Goal: Task Accomplishment & Management: Manage account settings

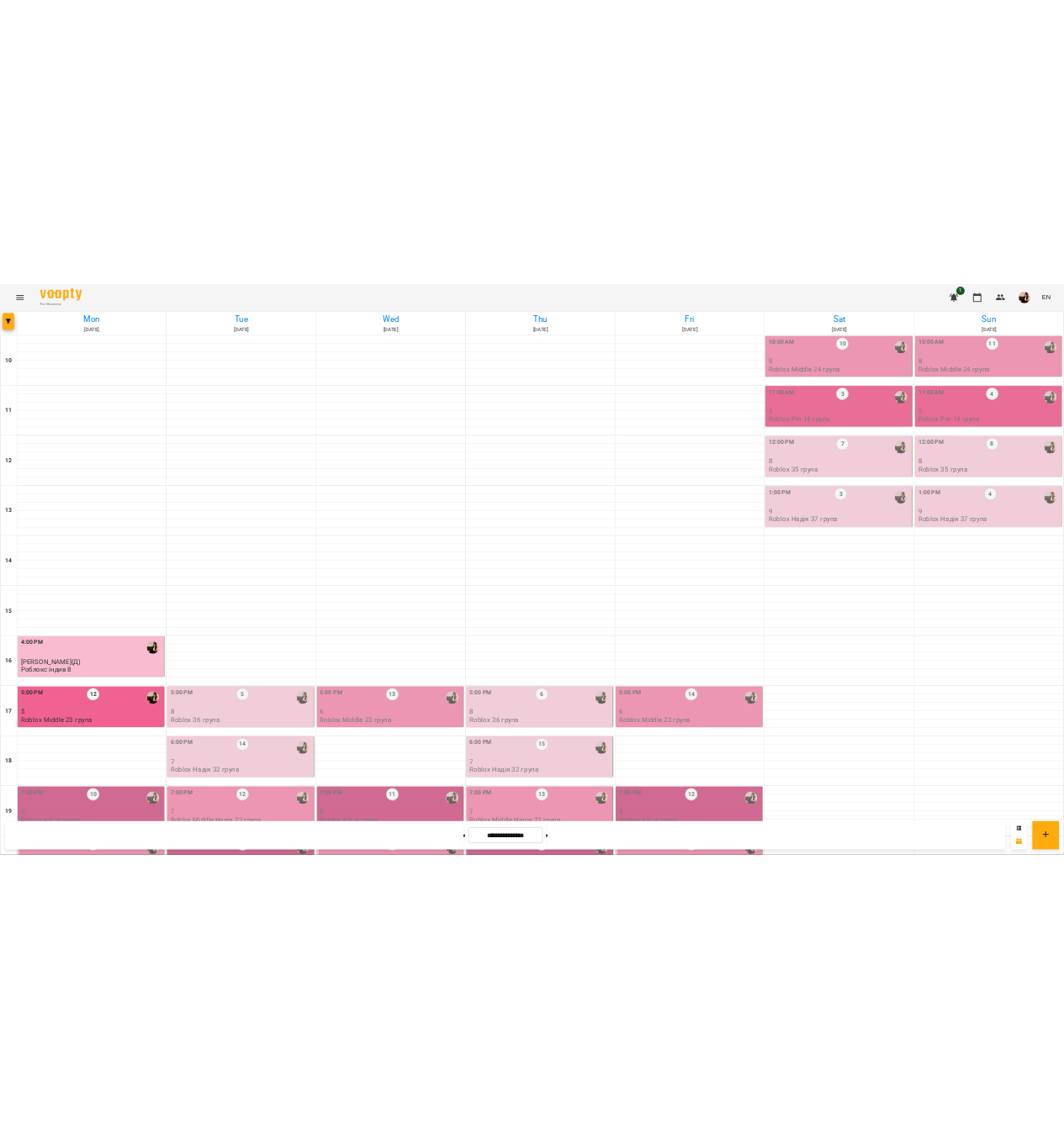
scroll to position [341, 0]
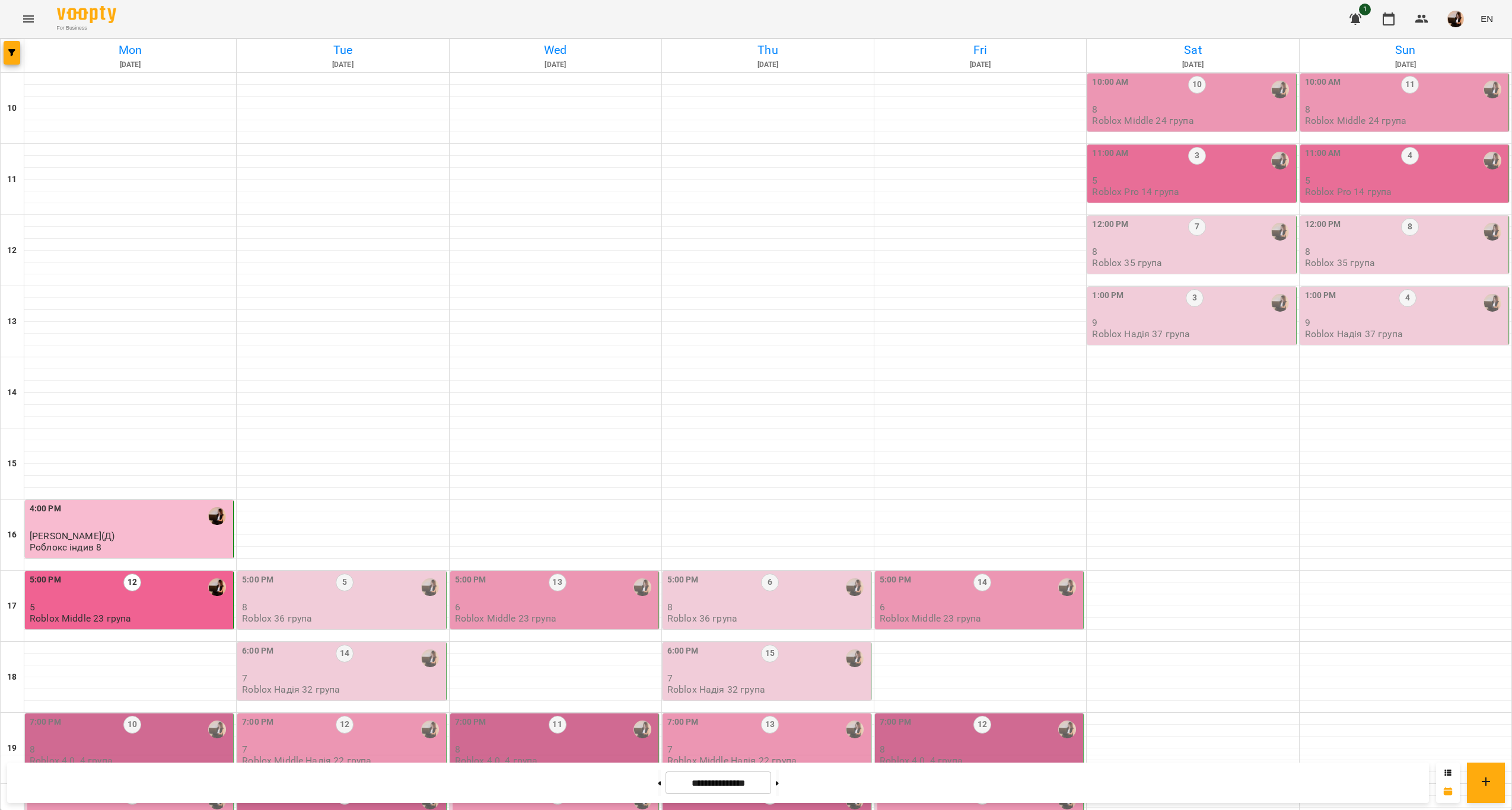
click at [146, 745] on p "8" at bounding box center [130, 749] width 201 height 10
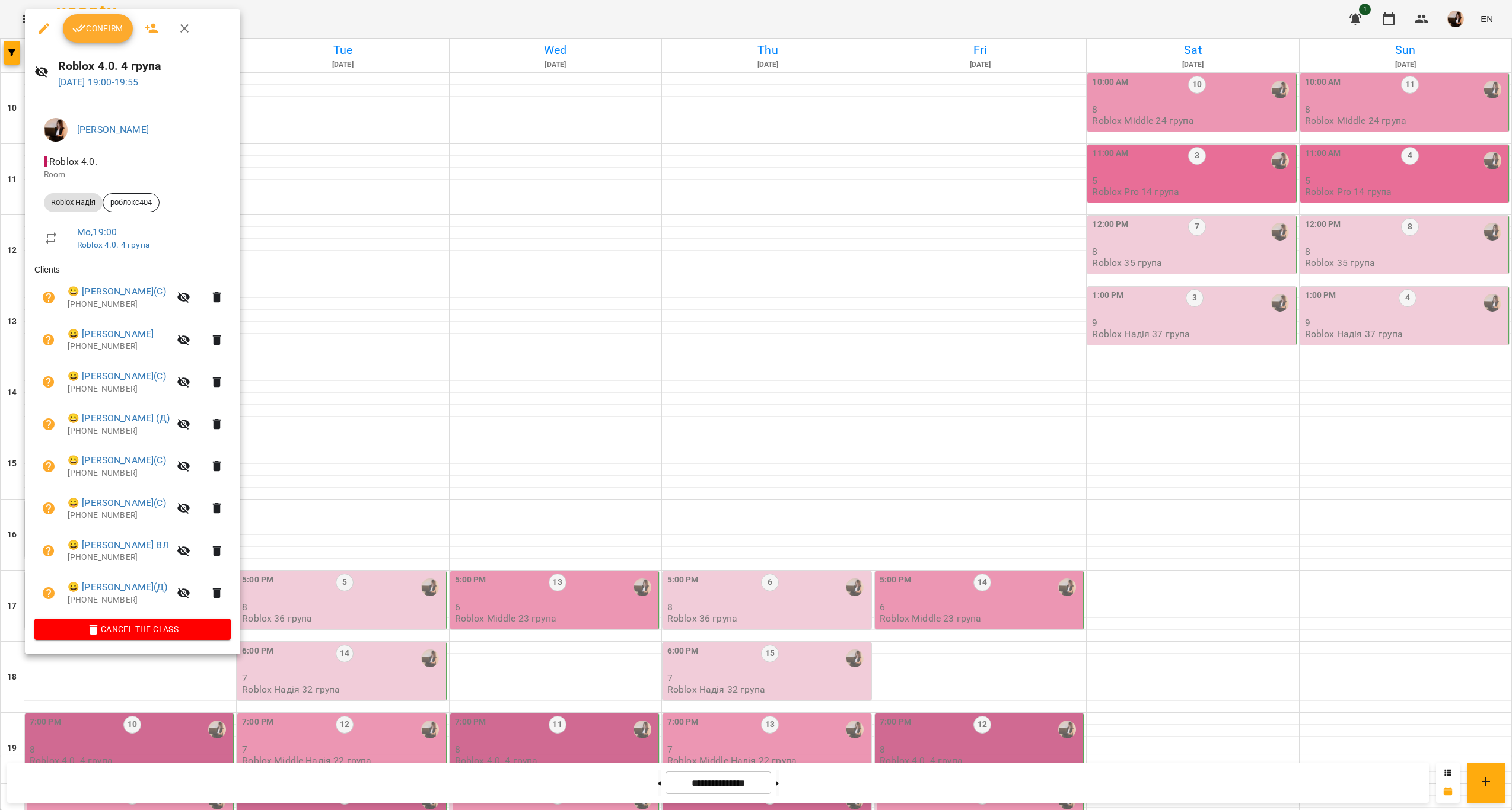
click at [331, 505] on div at bounding box center [756, 405] width 1512 height 810
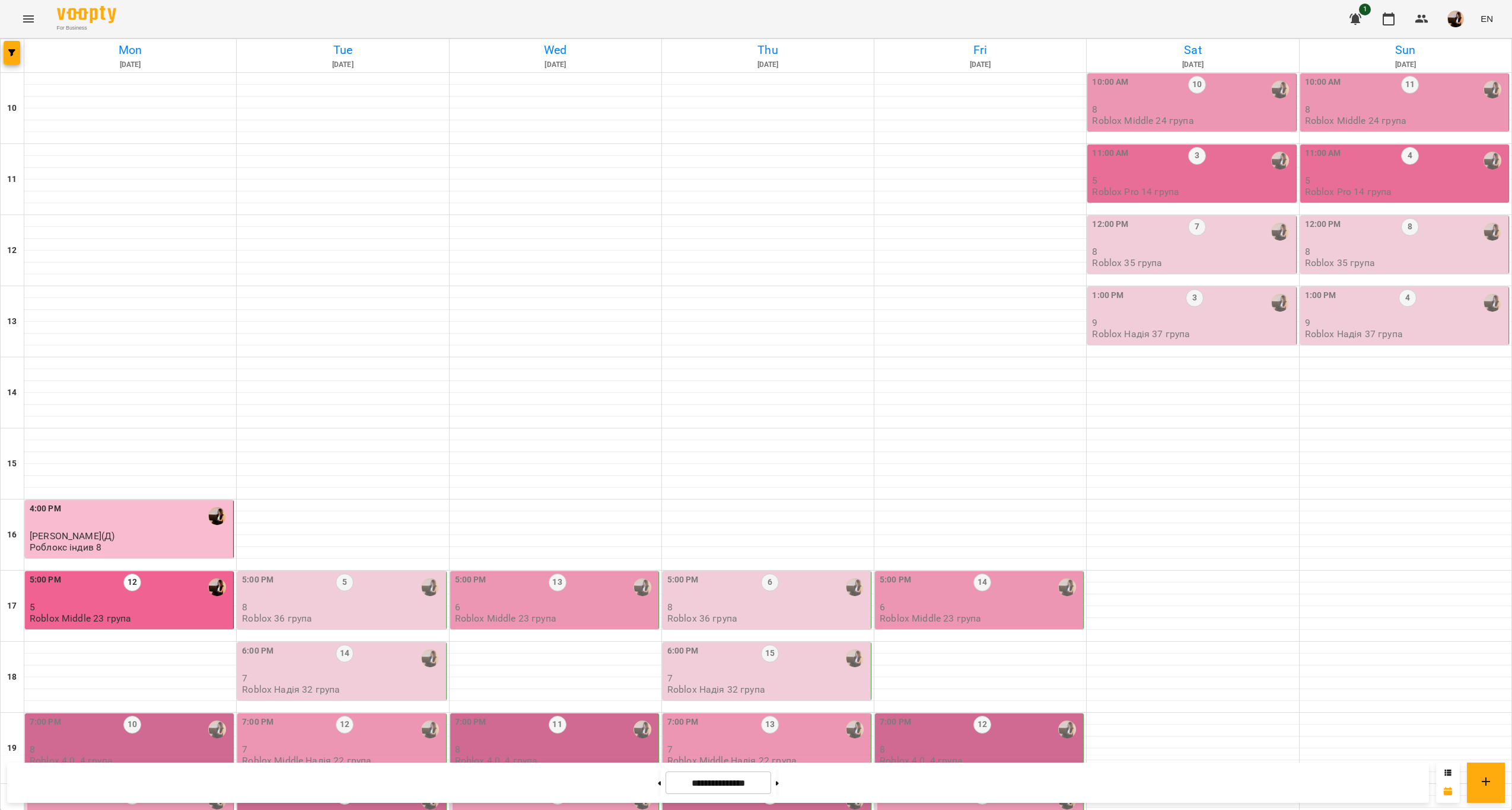
click at [182, 716] on div "7:00 PM 10" at bounding box center [130, 730] width 201 height 28
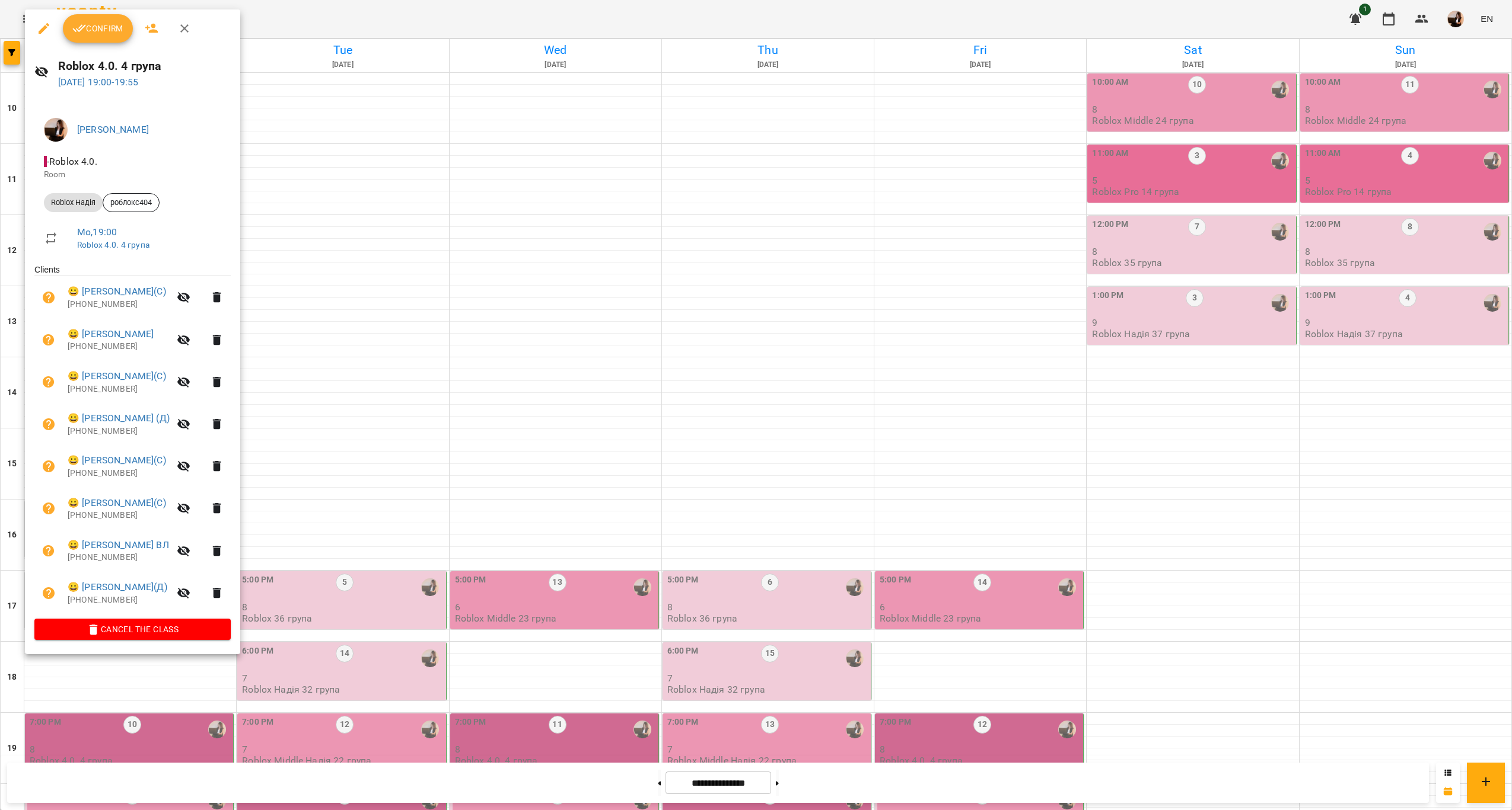
click at [442, 520] on div at bounding box center [756, 405] width 1512 height 810
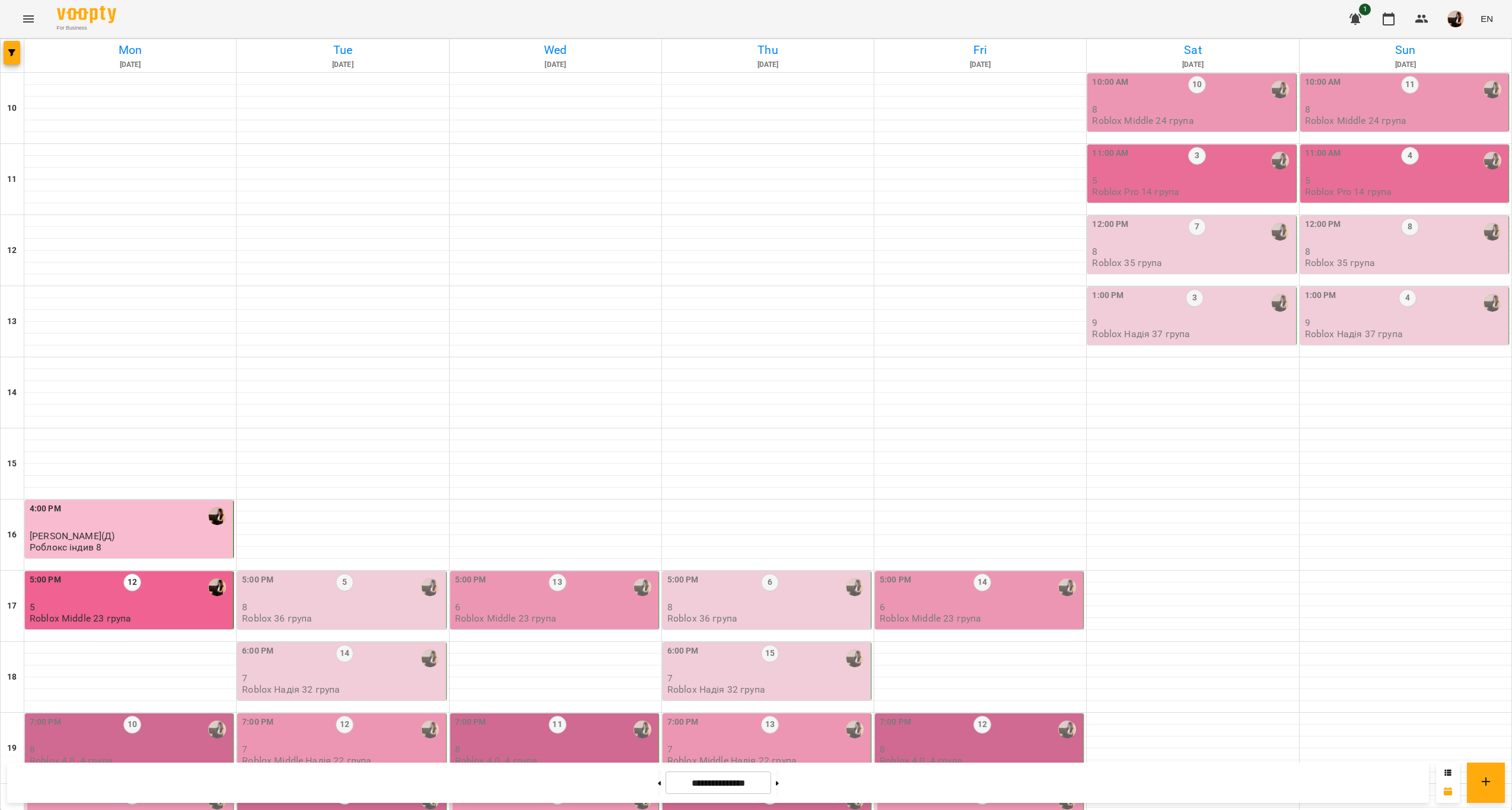
click at [158, 745] on p "8" at bounding box center [130, 749] width 201 height 10
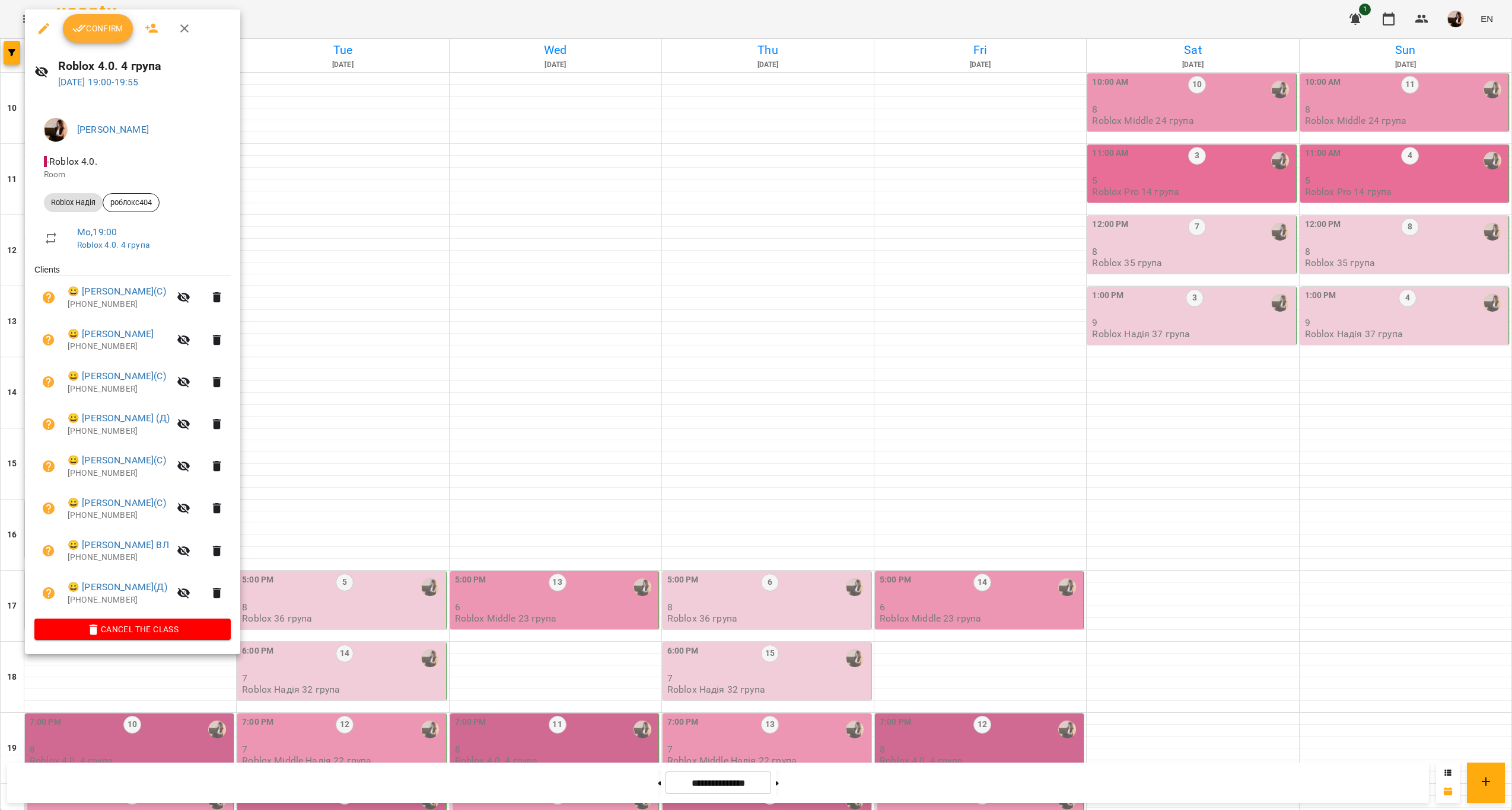
click at [109, 43] on div "Confirm" at bounding box center [132, 28] width 215 height 38
click at [106, 30] on span "Confirm" at bounding box center [98, 28] width 51 height 14
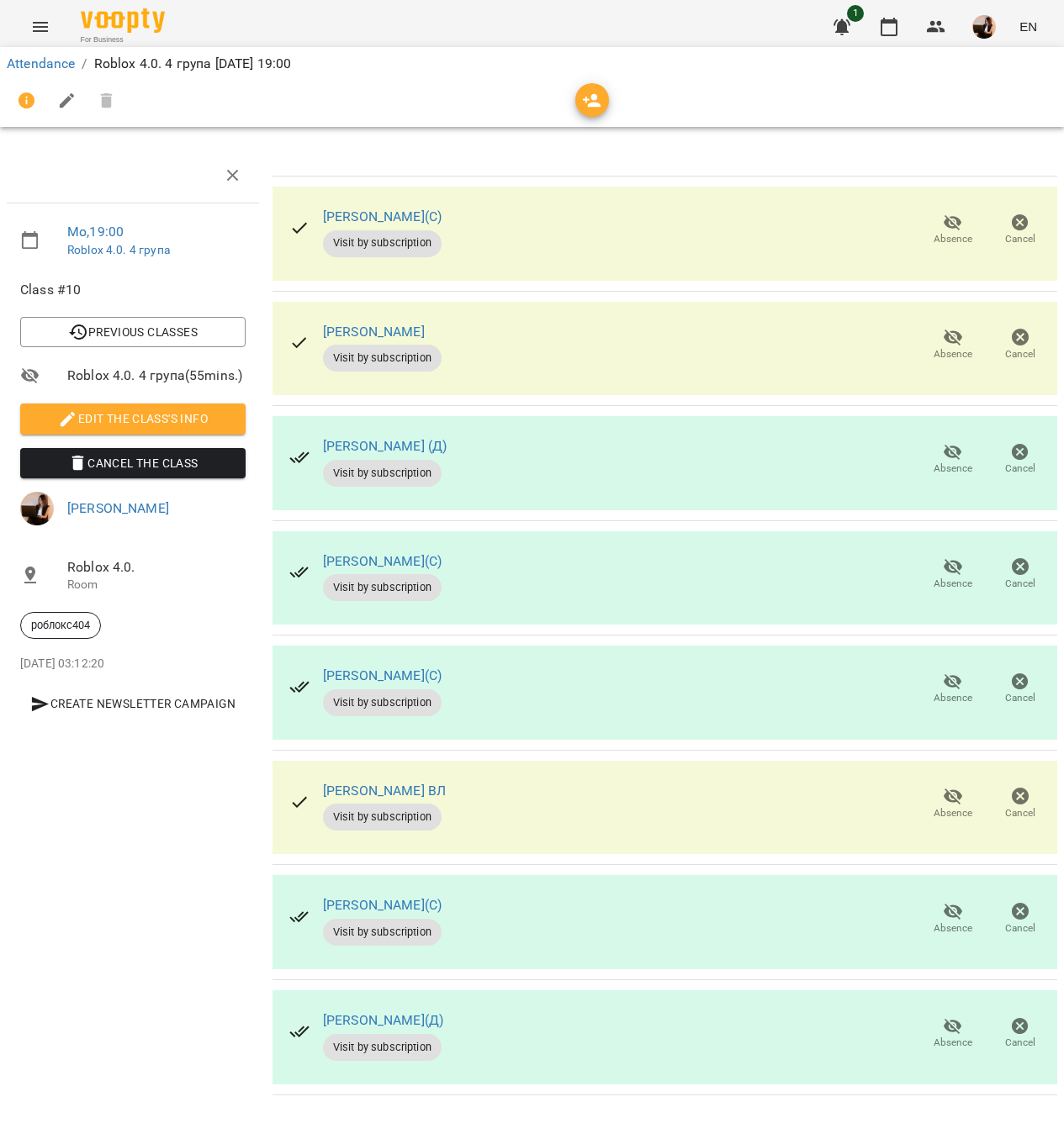
click at [949, 339] on icon "button" at bounding box center [953, 337] width 19 height 16
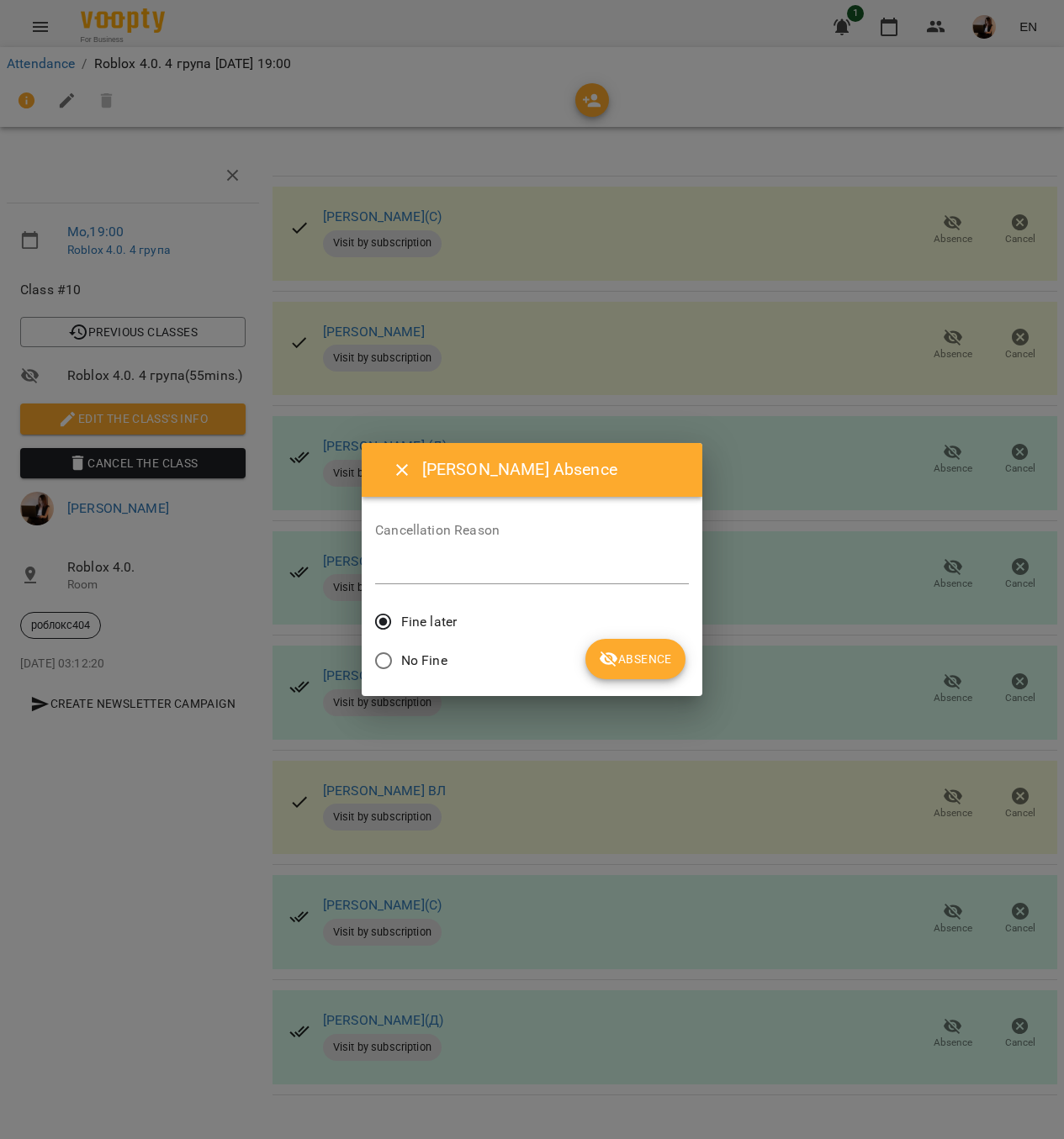
click at [699, 663] on div "[PERSON_NAME] Absence Cancellation Reason * Fine later No Fine Absence" at bounding box center [532, 569] width 340 height 253
click at [687, 650] on div "No Fine" at bounding box center [532, 663] width 314 height 39
click at [635, 660] on span "Absence" at bounding box center [635, 659] width 73 height 21
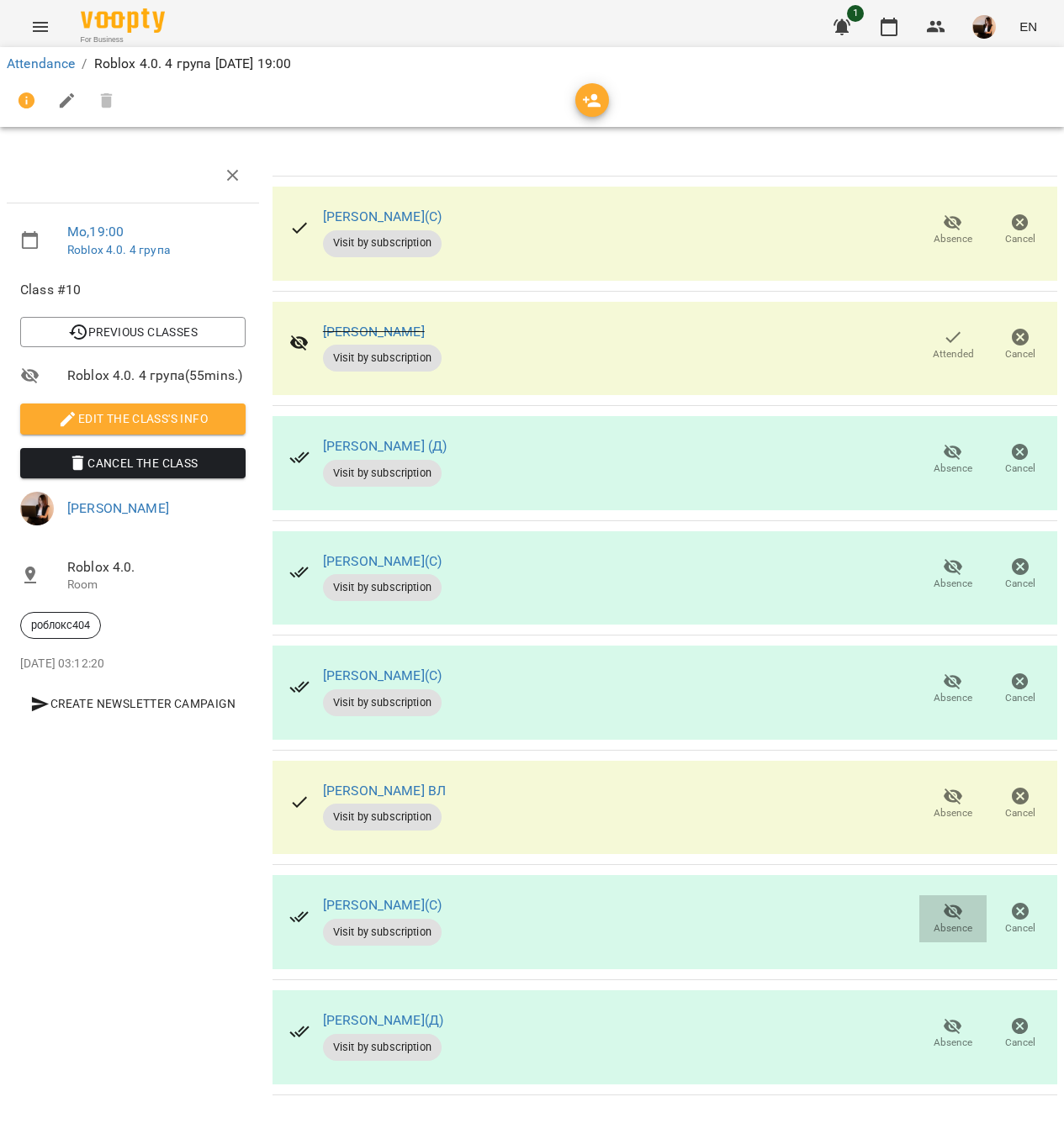
click at [951, 927] on span "Absence" at bounding box center [953, 928] width 39 height 15
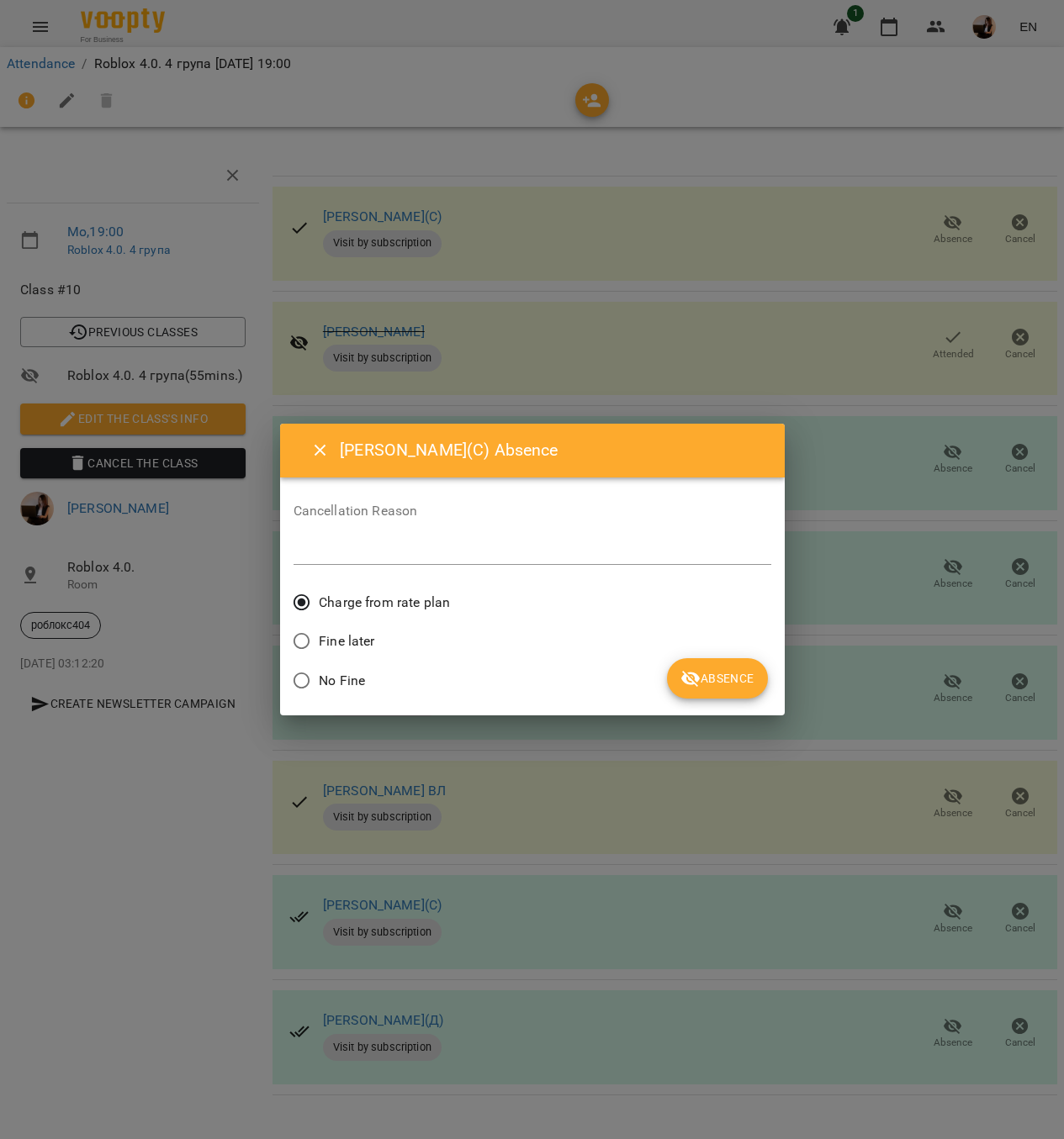
click at [707, 659] on button "Absence" at bounding box center [717, 678] width 100 height 40
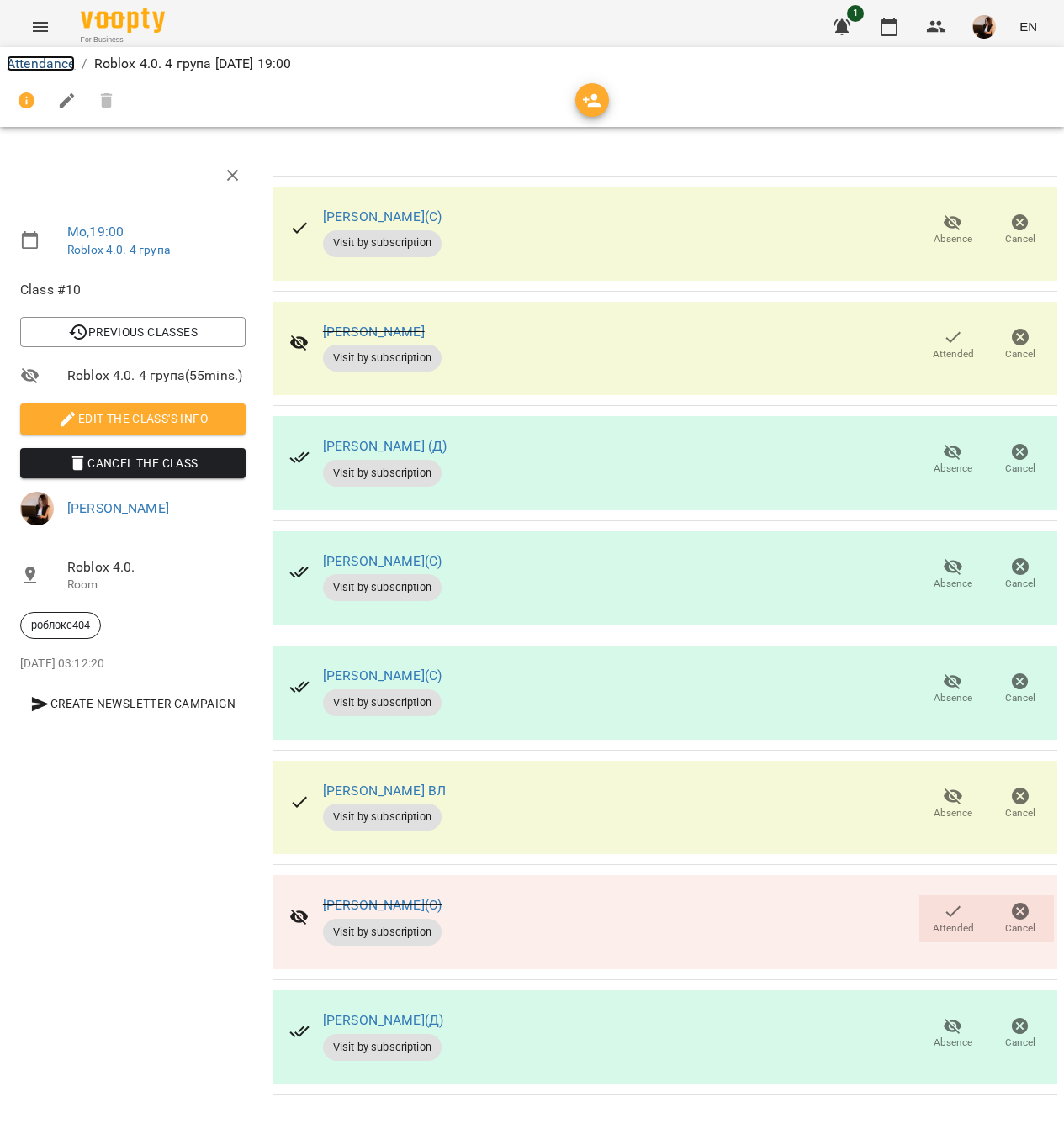
click at [9, 60] on link "Attendance" at bounding box center [41, 64] width 68 height 16
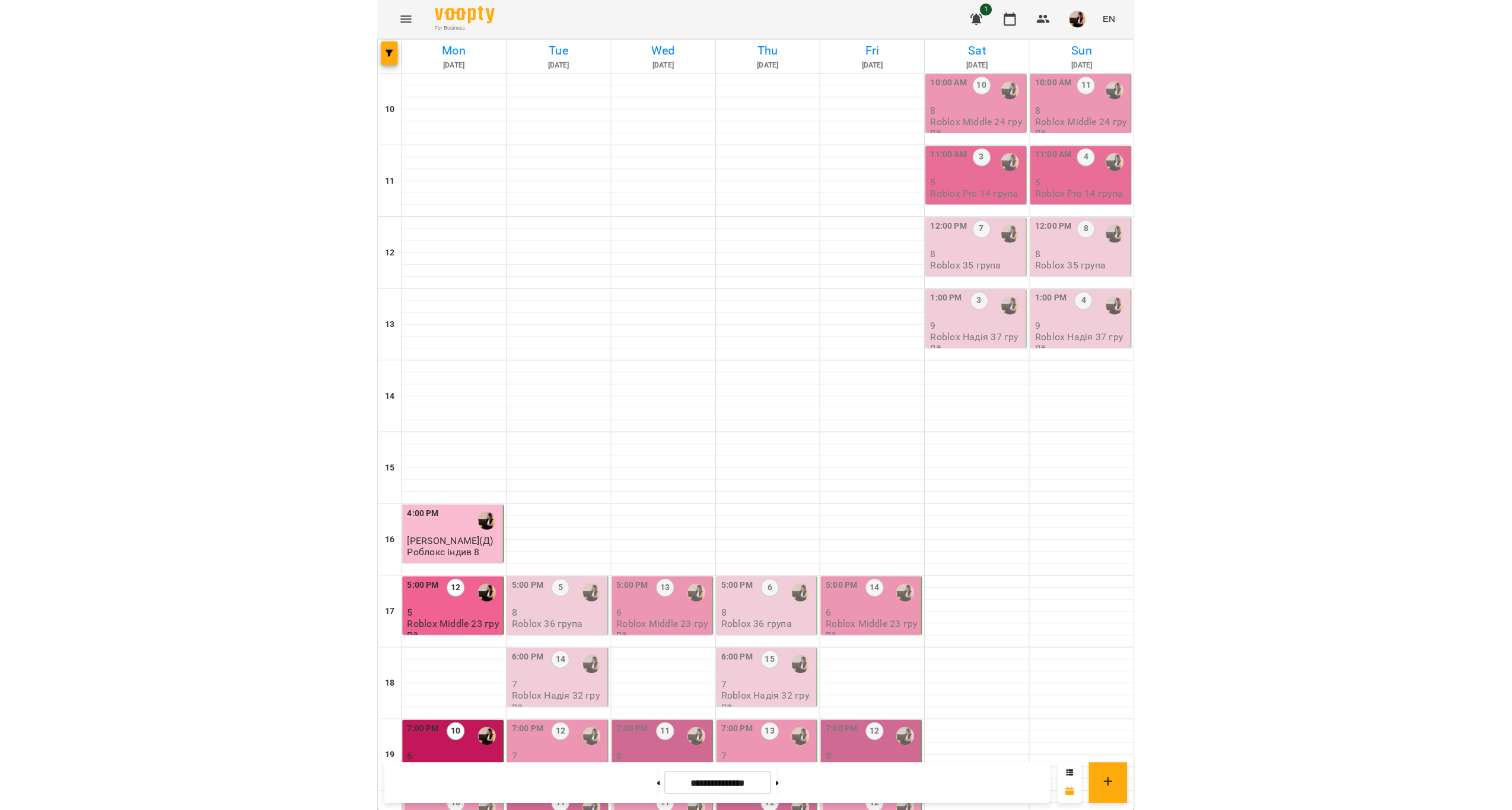
scroll to position [247, 0]
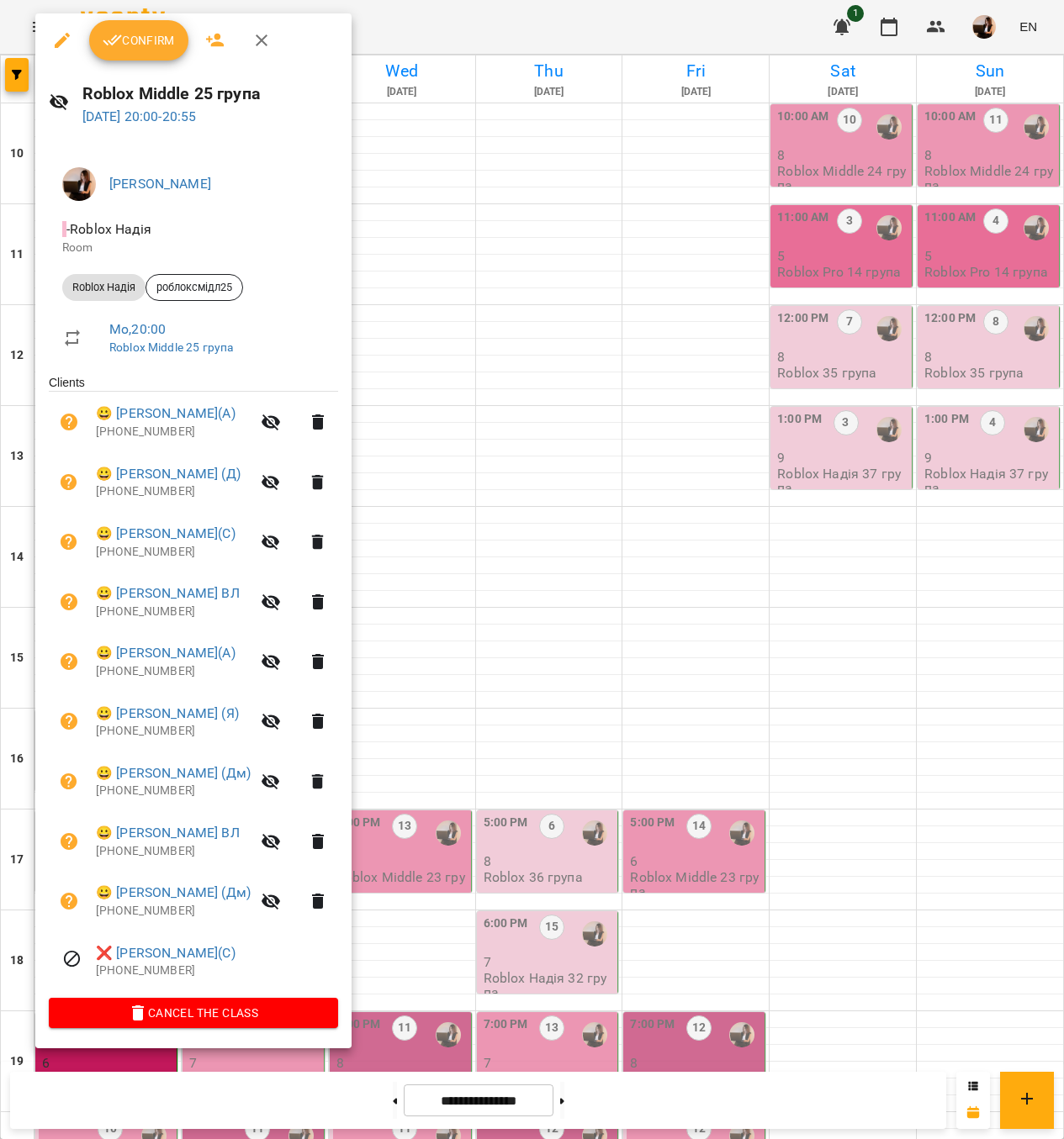
click at [537, 793] on div at bounding box center [532, 569] width 1064 height 1139
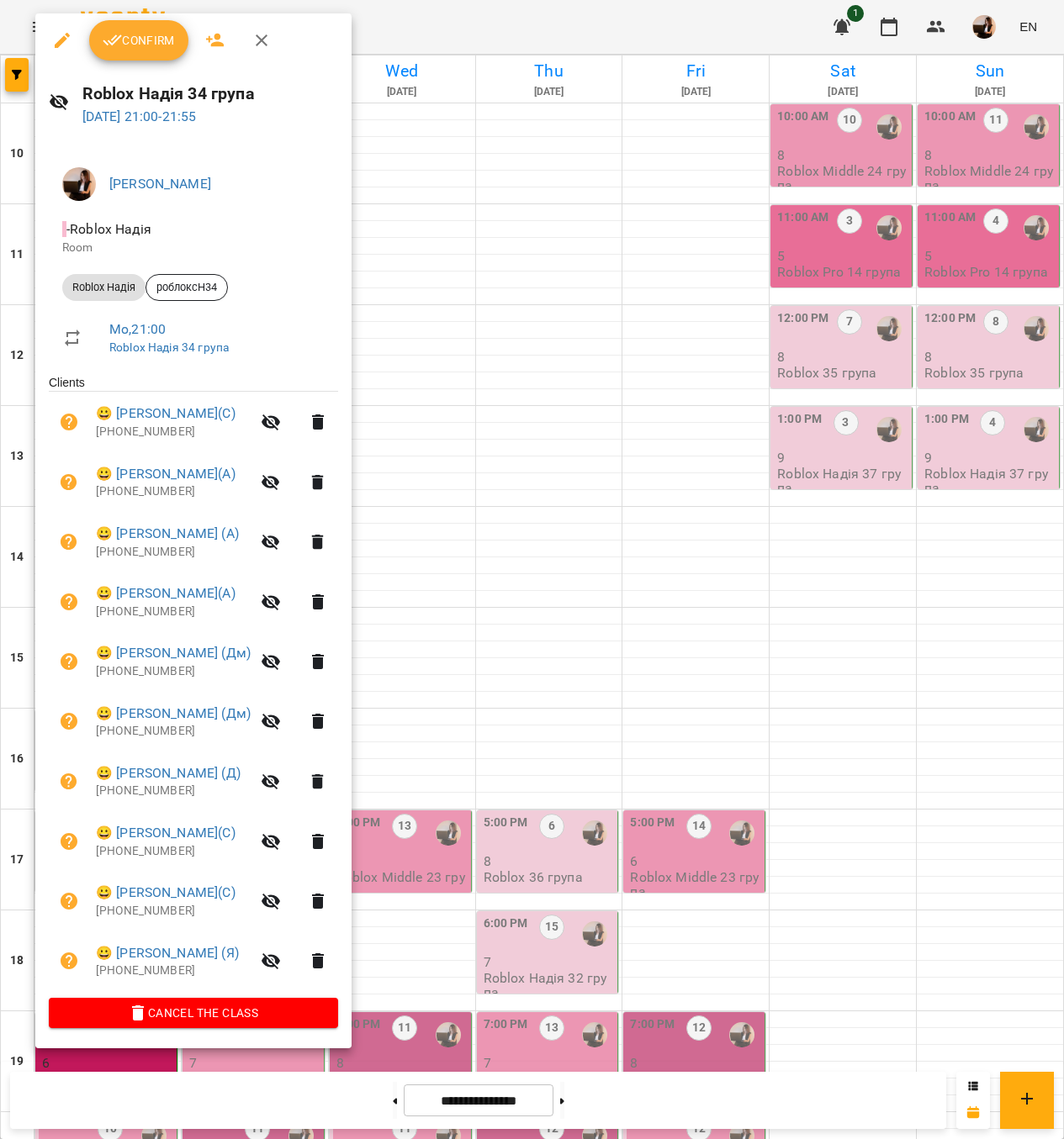
click at [548, 840] on div at bounding box center [532, 569] width 1064 height 1139
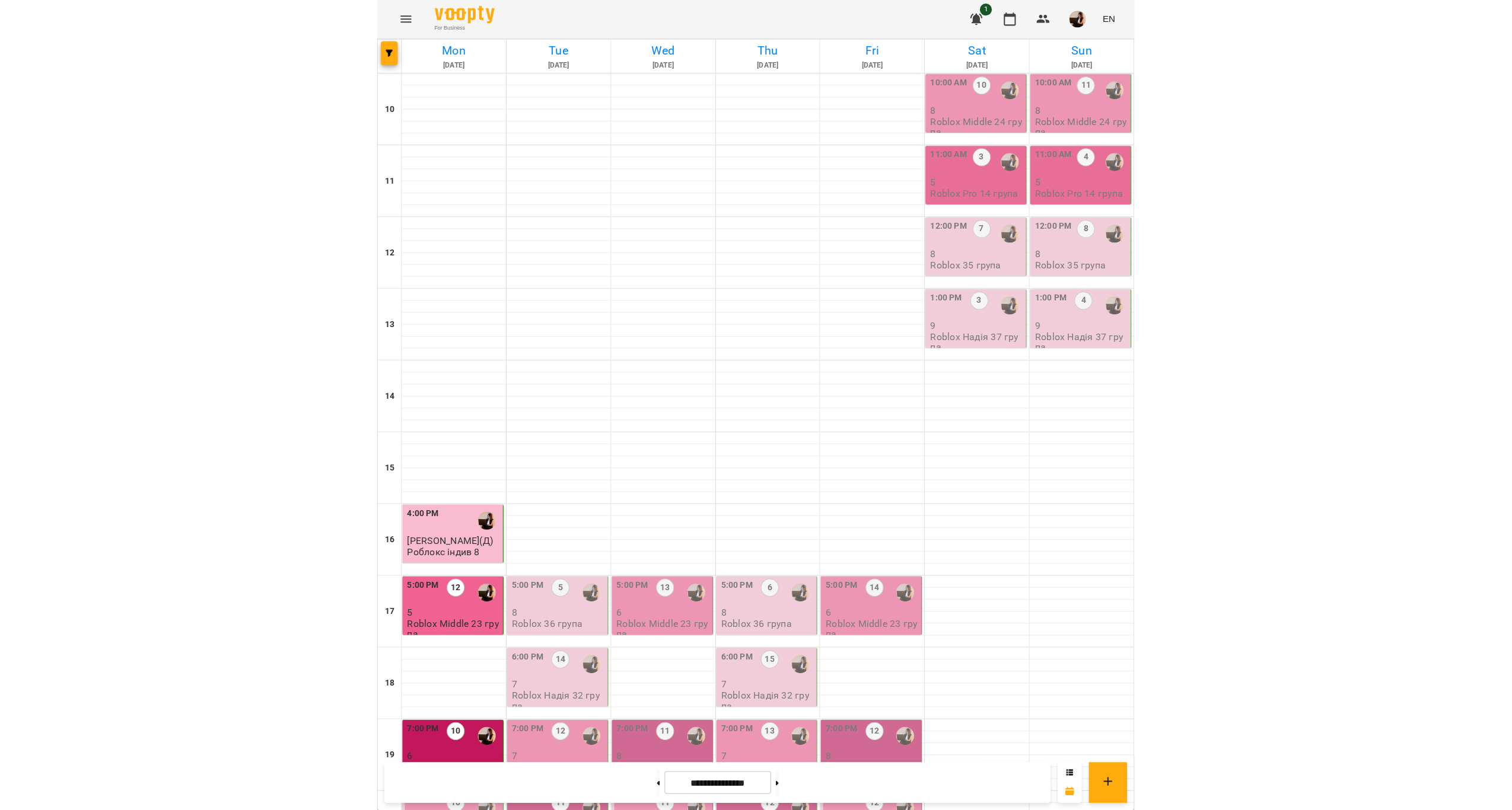
scroll to position [241, 0]
